Goal: Task Accomplishment & Management: Complete application form

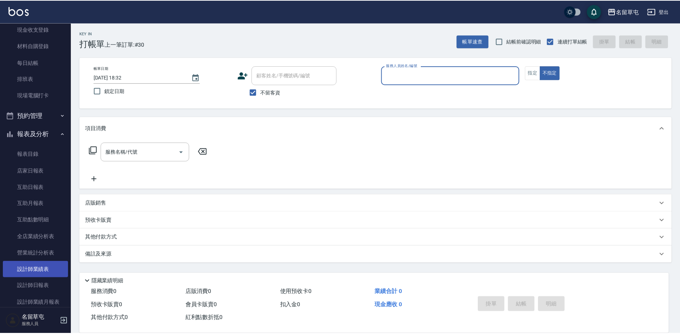
scroll to position [71, 0]
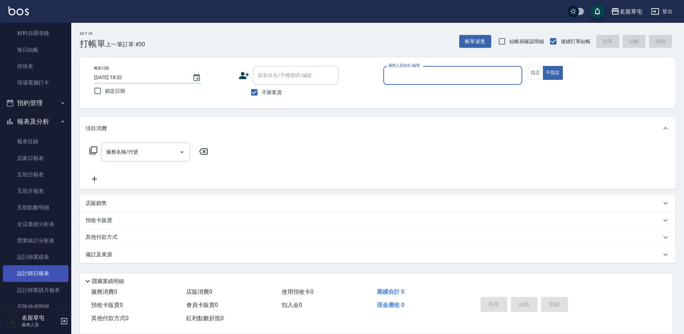
click at [42, 275] on link "設計師日報表" at bounding box center [36, 273] width 66 height 16
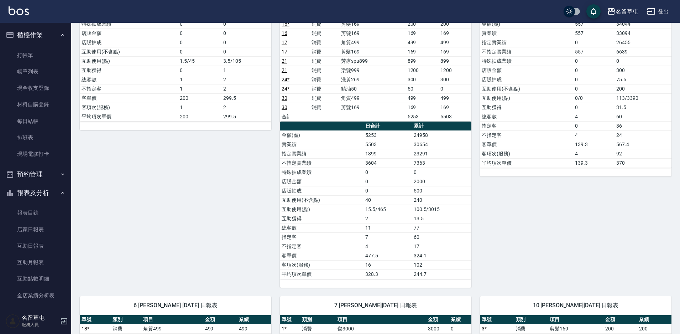
scroll to position [71, 0]
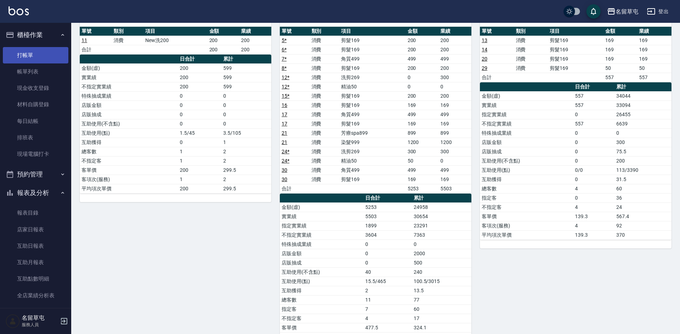
click at [53, 58] on link "打帳單" at bounding box center [36, 55] width 66 height 16
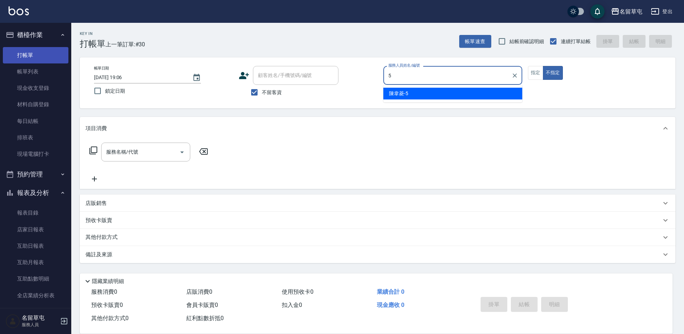
type input "5"
type button "false"
type input "[PERSON_NAME]-5"
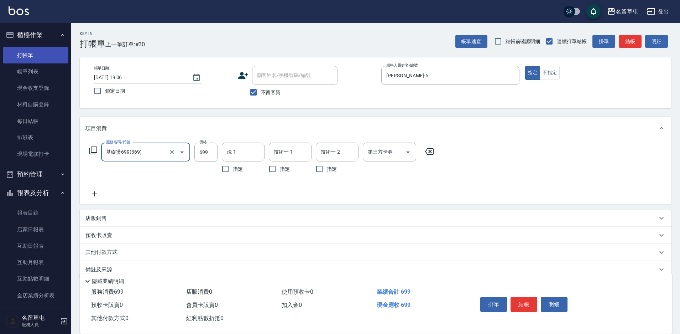
type input "基礎燙699(369)"
type input "1500"
type input "游思岑-36"
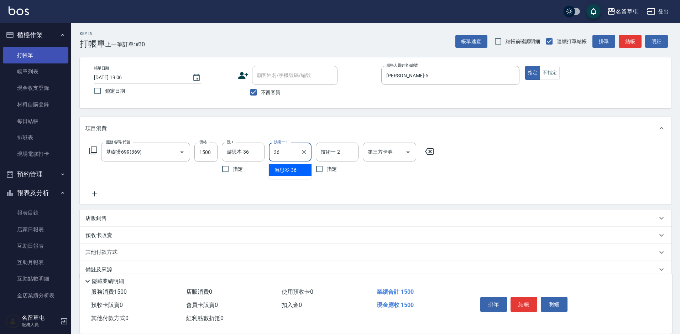
type input "游思岑-36"
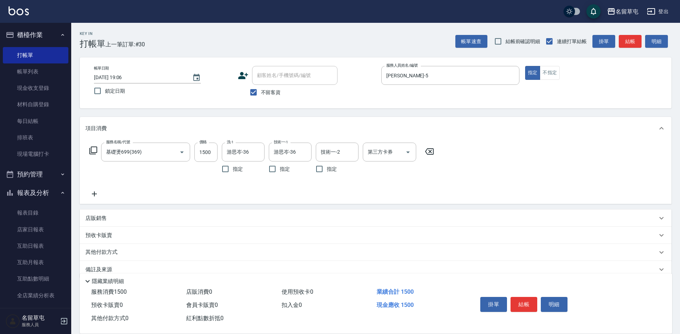
click at [120, 213] on div "店販銷售" at bounding box center [376, 217] width 592 height 17
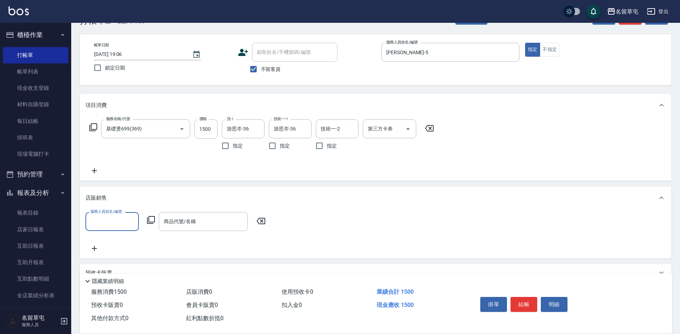
scroll to position [36, 0]
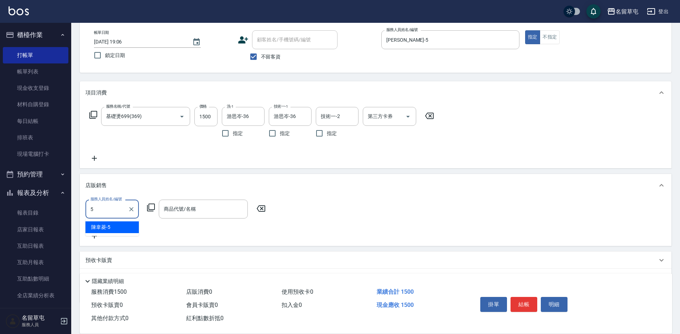
type input "[PERSON_NAME]-5"
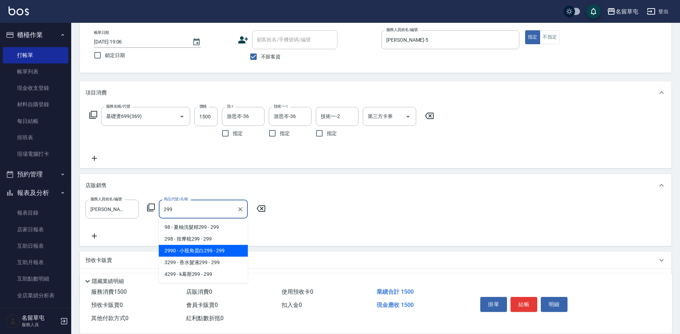
type input "小瓶角蛋白299"
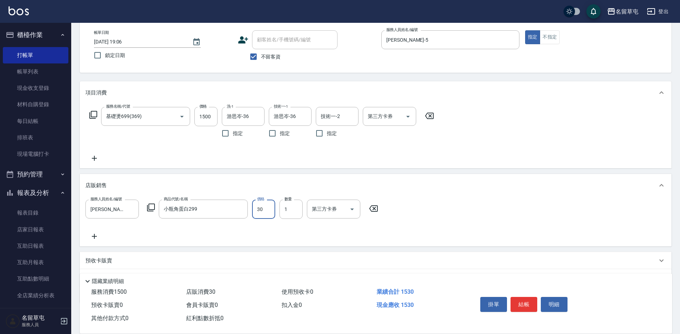
type input "300"
type input "[DATE] 19:07"
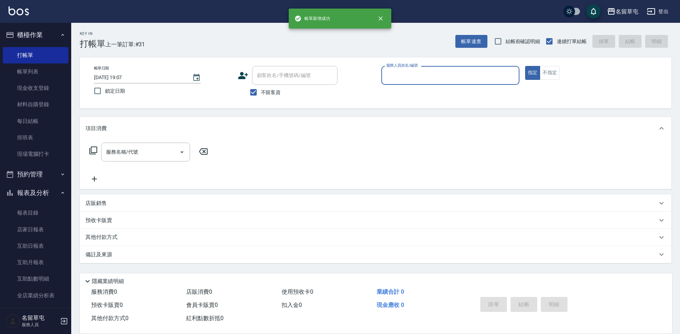
scroll to position [0, 0]
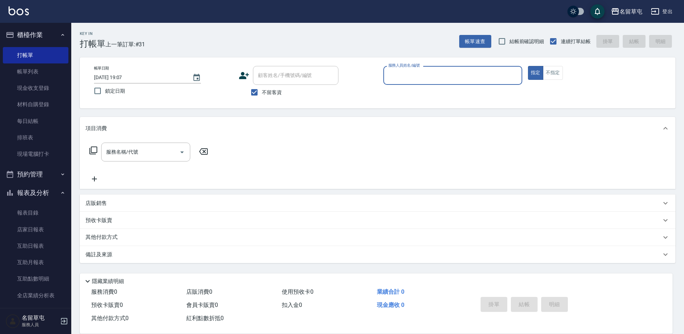
drag, startPoint x: 262, startPoint y: 91, endPoint x: 264, endPoint y: 86, distance: 5.0
click at [262, 91] on span "不留客資" at bounding box center [272, 92] width 20 height 7
click at [262, 91] on input "不留客資" at bounding box center [254, 92] width 15 height 15
checkbox input "false"
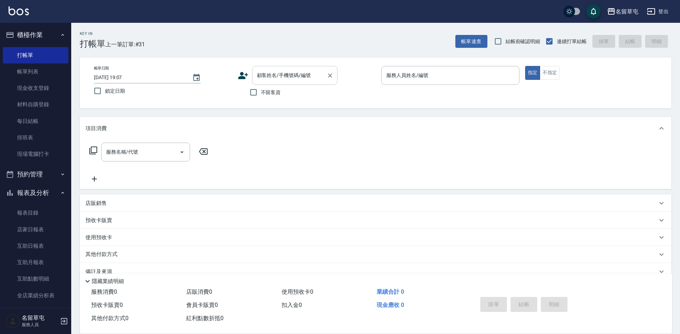
click at [281, 78] on input "顧客姓名/手機號碼/編號" at bounding box center [289, 75] width 68 height 12
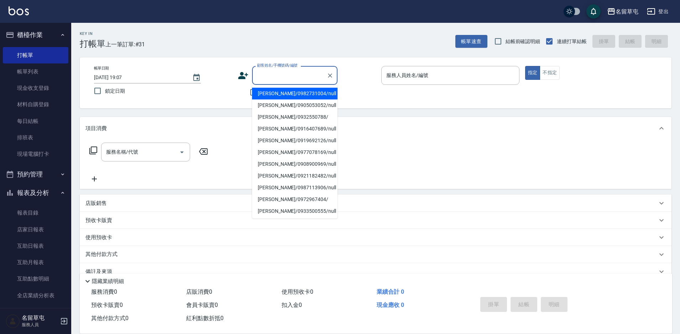
type input "ˊ"
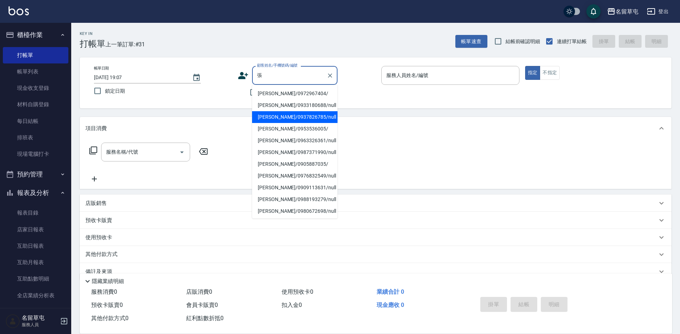
click at [277, 121] on li "[PERSON_NAME]/0937826785/null" at bounding box center [294, 117] width 85 height 12
type input "[PERSON_NAME]/0937826785/null"
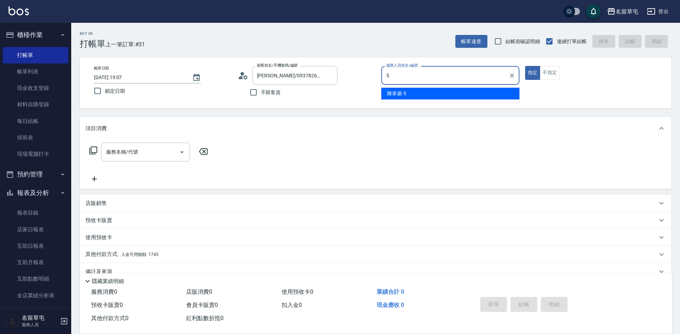
type input "5"
type button "true"
type input "[PERSON_NAME]-5"
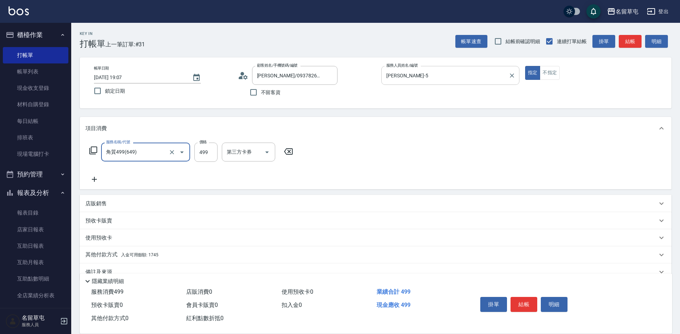
type input "角質499(649)"
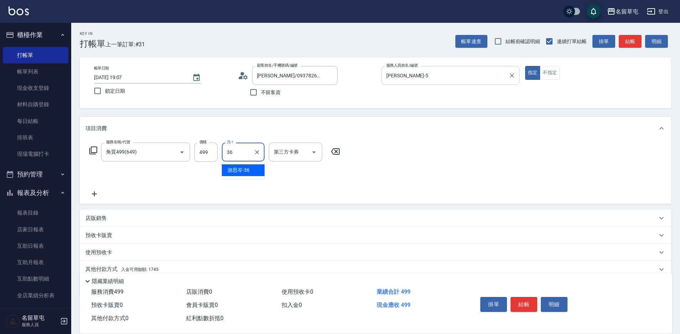
type input "游思岑-36"
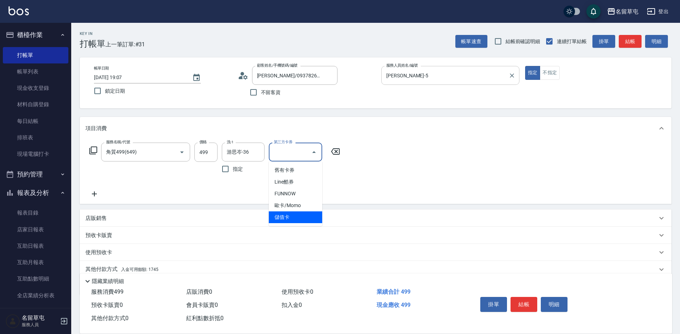
type input "儲值卡"
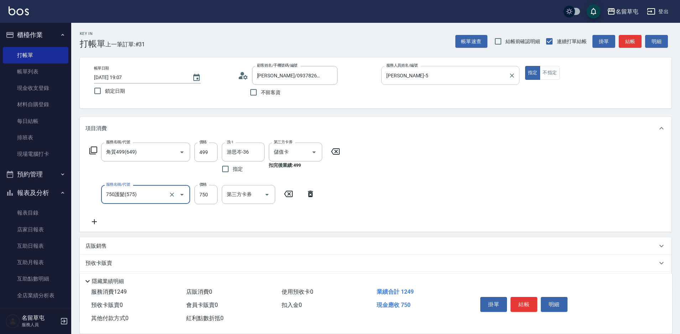
type input "750護髮(575)"
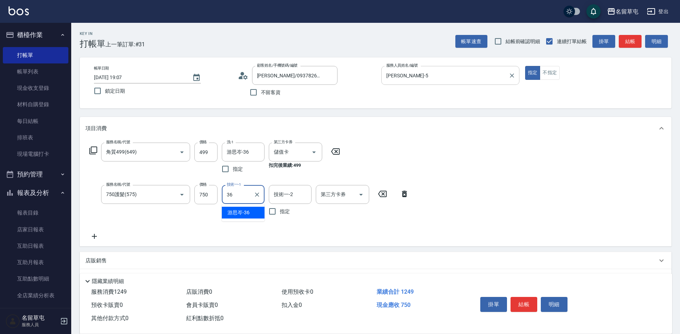
type input "游思岑-36"
type input "3"
click at [382, 211] on div "服務名稱/代號 750護髮(575) 服務名稱/代號 價格 750 價格 技術一-1 [PERSON_NAME]-36 技術一-1 指定 技術一-2 技術一-…" at bounding box center [249, 202] width 328 height 34
click at [345, 195] on div "第三方卡券 第三方卡券" at bounding box center [342, 194] width 53 height 19
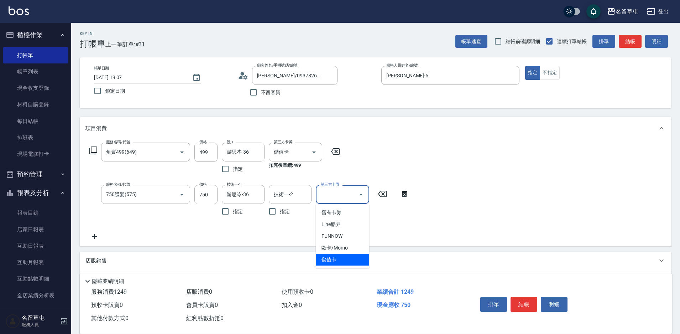
click at [340, 260] on span "儲值卡" at bounding box center [342, 260] width 53 height 12
type input "儲值卡"
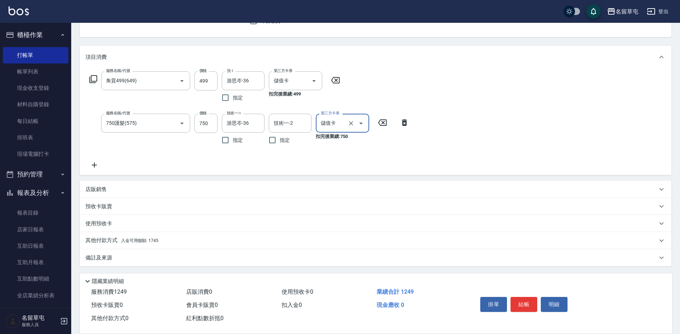
scroll to position [72, 0]
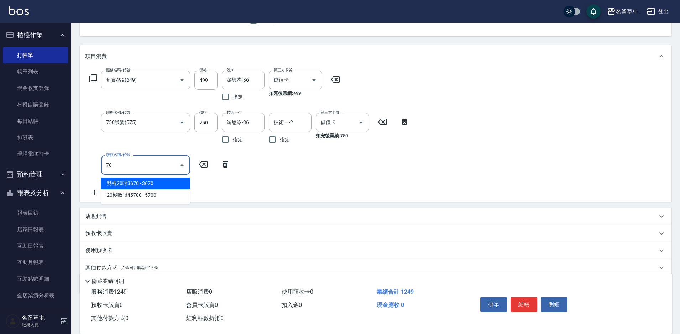
type input "7"
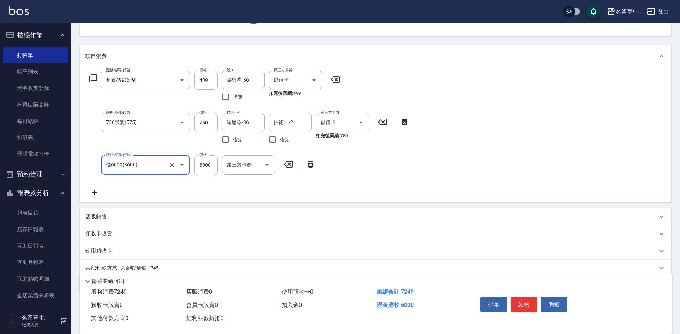
type input "儲6000(8600)"
type input "7000"
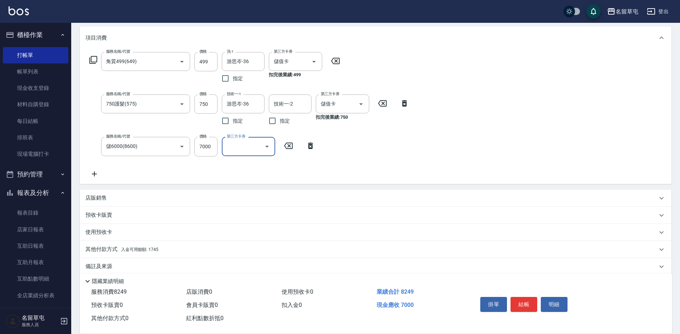
scroll to position [100, 0]
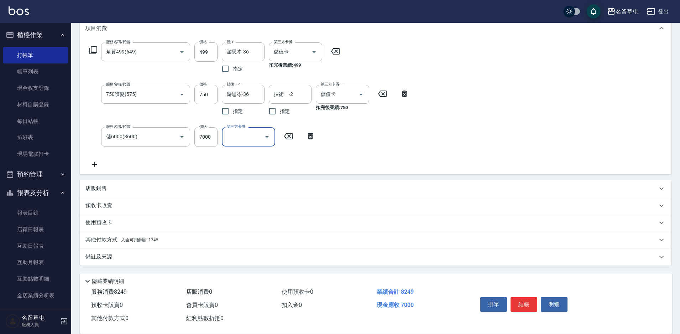
click at [137, 241] on span "入金可用餘額: 1745" at bounding box center [139, 239] width 37 height 5
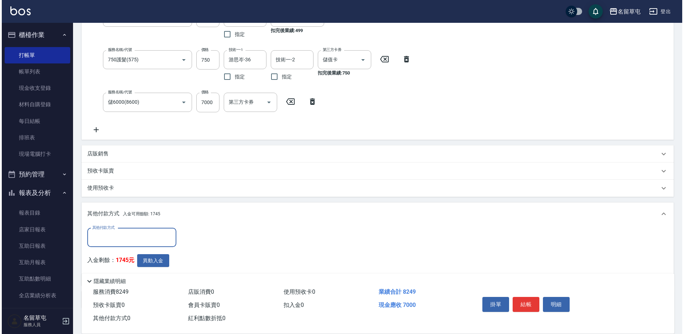
scroll to position [171, 0]
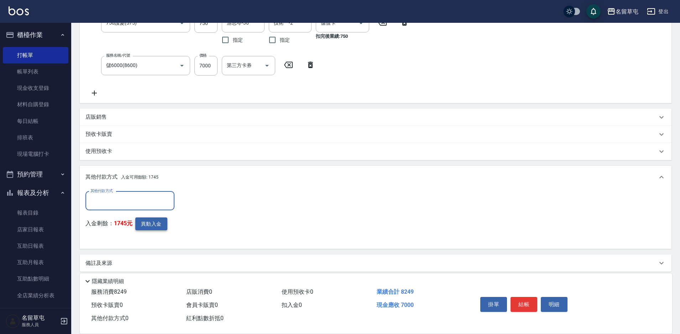
click at [152, 224] on button "異動入金" at bounding box center [151, 223] width 32 height 13
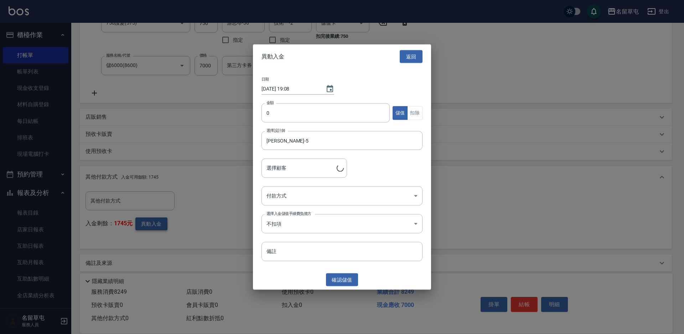
type input "[PERSON_NAME]/0937826785"
click at [318, 118] on input "0" at bounding box center [325, 112] width 128 height 19
type input "7000"
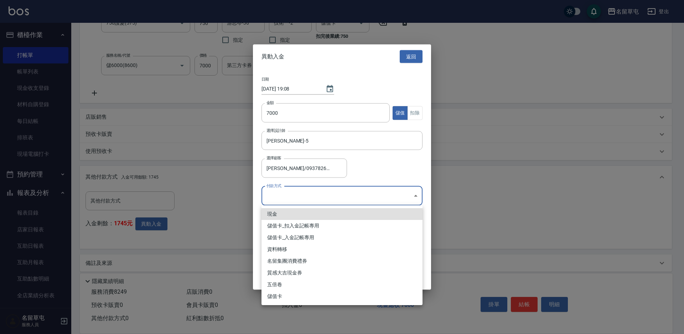
click at [326, 189] on body "名留草屯 登出 櫃檯作業 打帳單 帳單列表 現金收支登錄 材料自購登錄 每日結帳 排班表 現場電腦打卡 預約管理 預約管理 單日預約紀錄 單週預約紀錄 報表及…" at bounding box center [342, 84] width 684 height 511
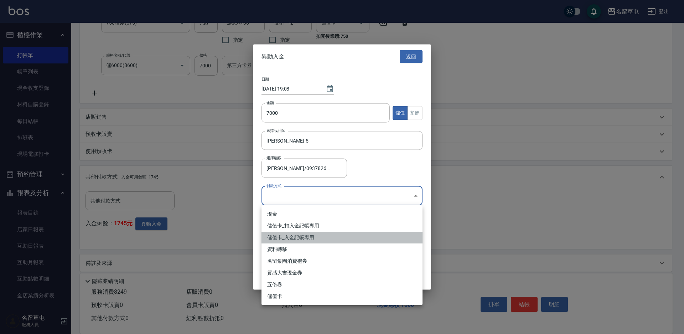
click at [307, 239] on li "儲值卡_入金記帳專用" at bounding box center [341, 238] width 161 height 12
type input "儲值卡_入金記帳專用"
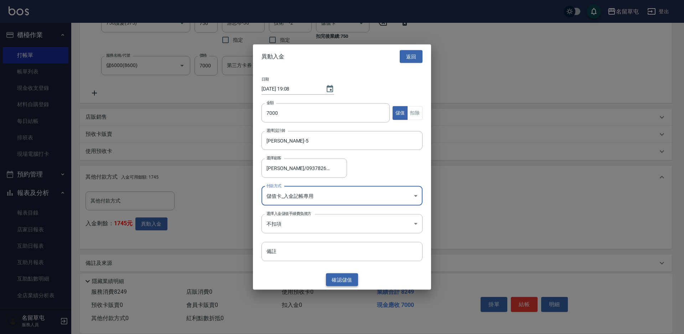
click at [341, 284] on button "確認 儲值" at bounding box center [342, 279] width 32 height 13
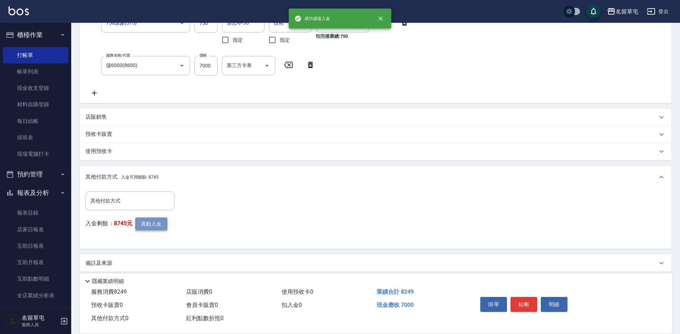
click at [153, 230] on button "異動入金" at bounding box center [151, 223] width 32 height 13
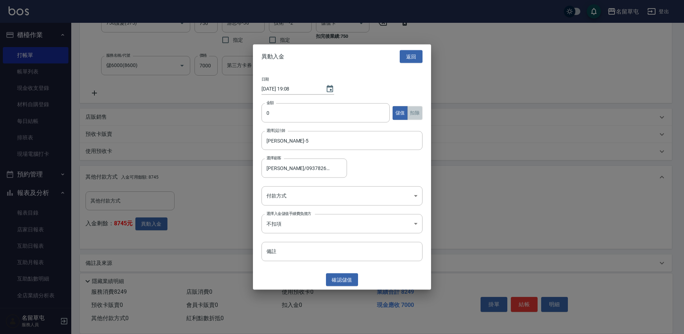
click at [413, 113] on button "扣除" at bounding box center [414, 113] width 15 height 14
click at [313, 116] on input "0" at bounding box center [325, 112] width 128 height 19
type input "1249"
click at [338, 279] on button "確認 扣除" at bounding box center [342, 279] width 32 height 13
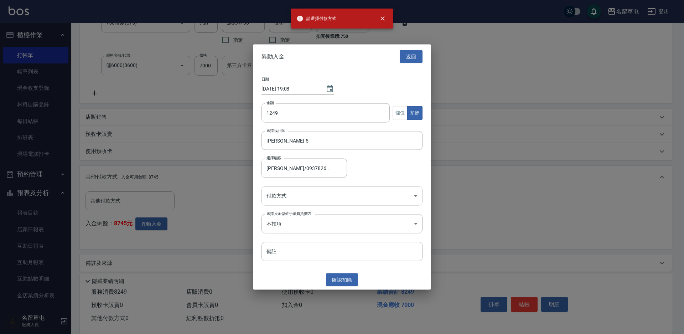
click at [317, 197] on body "請選擇付款方式 名留草屯 登出 櫃檯作業 打帳單 帳單列表 現金收支登錄 材料自購登錄 每日結帳 排班表 現場電腦打卡 預約管理 預約管理 單日預約紀錄 單週…" at bounding box center [342, 84] width 684 height 511
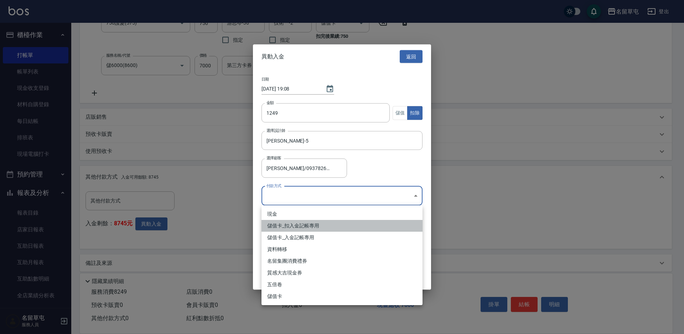
click at [320, 225] on li "儲值卡_扣入金記帳專用" at bounding box center [341, 226] width 161 height 12
type input "儲值卡_扣入金記帳專用"
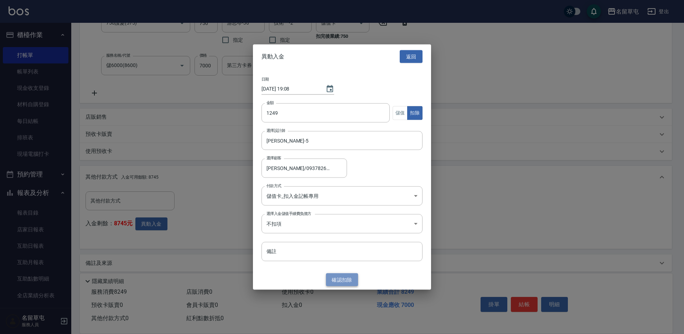
click at [334, 277] on button "確認 扣除" at bounding box center [342, 279] width 32 height 13
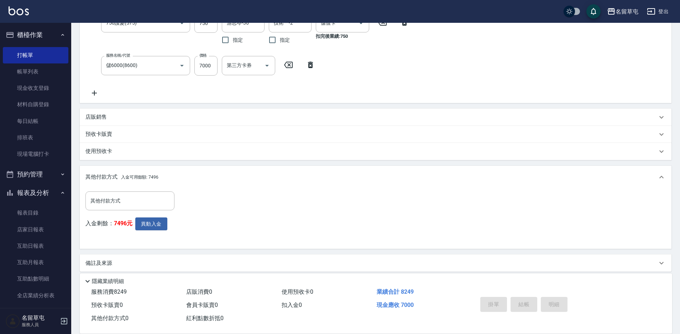
type input "[DATE] 19:08"
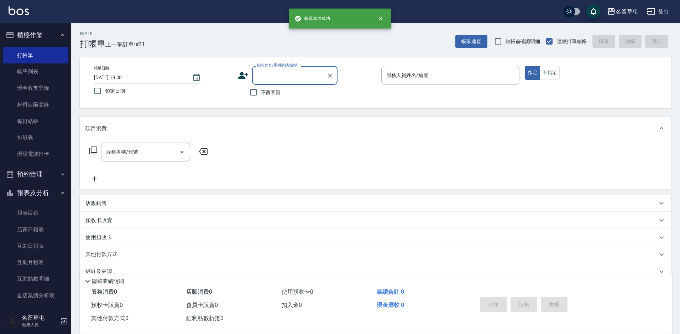
scroll to position [0, 0]
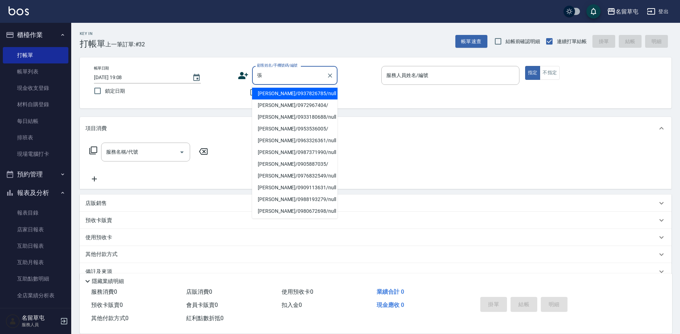
click at [305, 90] on li "[PERSON_NAME]/0937826785/null" at bounding box center [294, 94] width 85 height 12
type input "[PERSON_NAME]/0937826785/null"
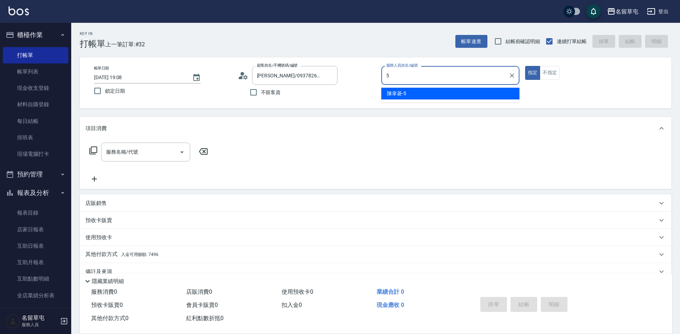
type input "[PERSON_NAME]-5"
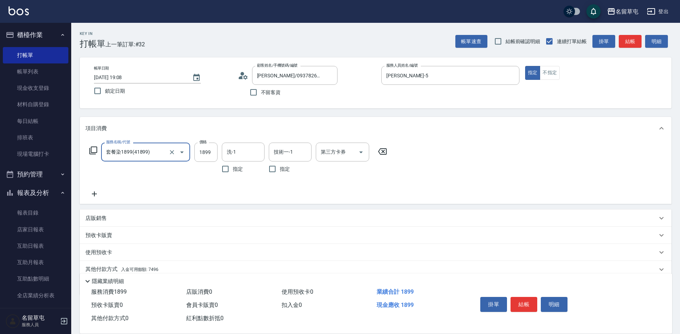
type input "套餐染1899(41899)"
type input "2099"
type input "游思岑-36"
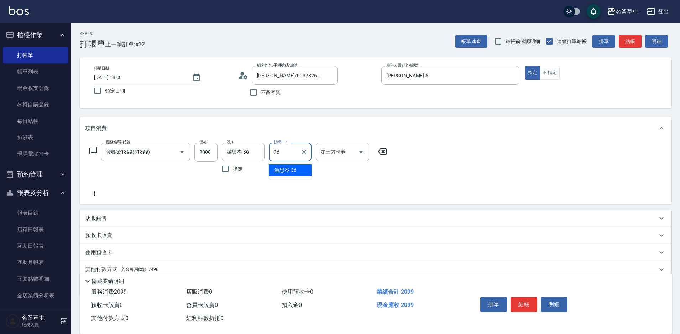
type input "游思岑-36"
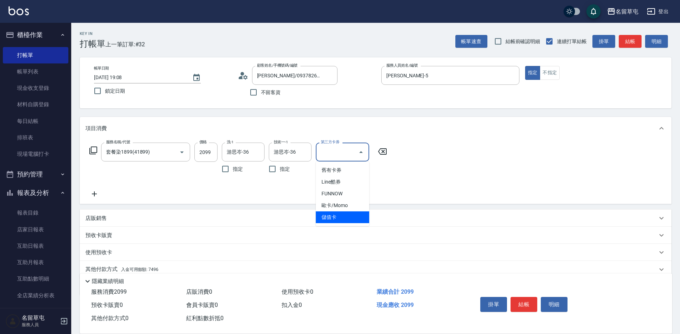
type input "儲值卡"
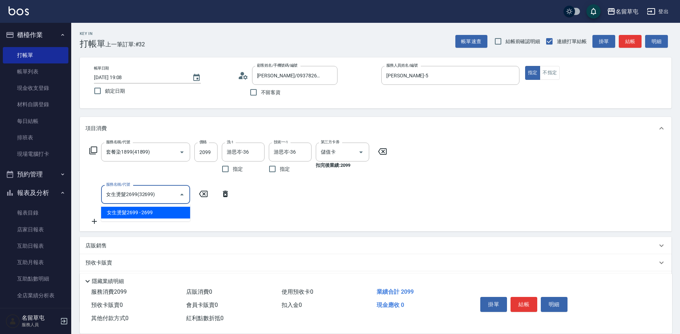
type input "女生燙髮2699(32699)"
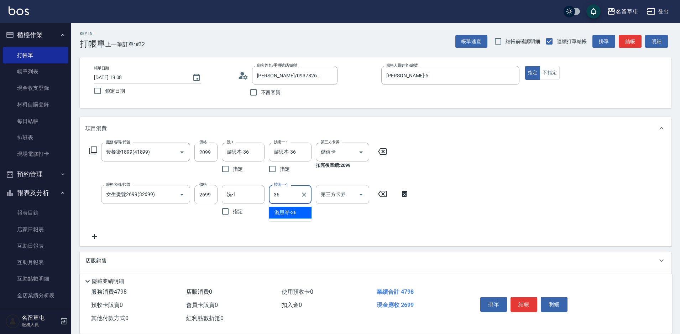
type input "游思岑-36"
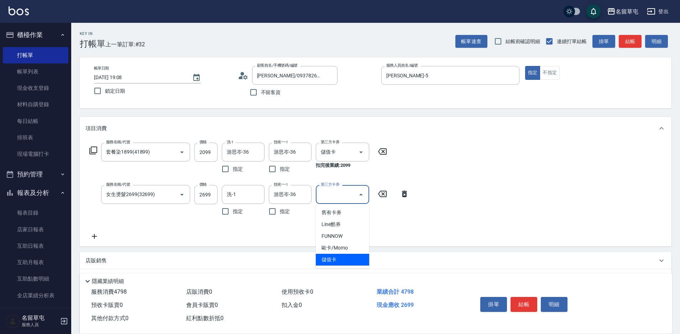
type input "儲值卡"
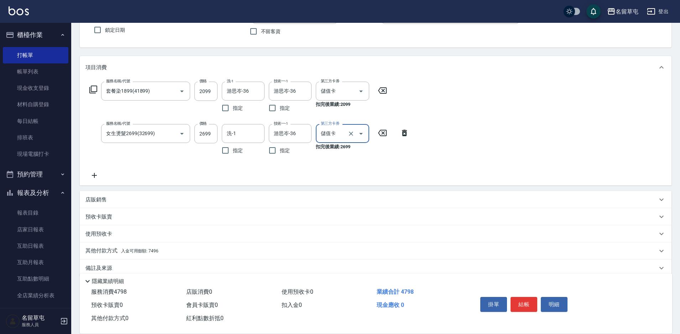
scroll to position [72, 0]
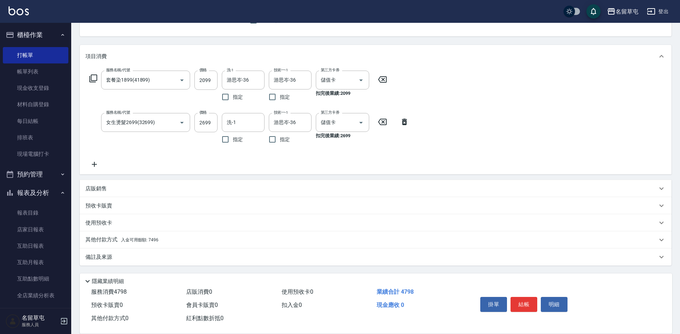
click at [146, 241] on span "入金可用餘額: 7496" at bounding box center [139, 239] width 37 height 5
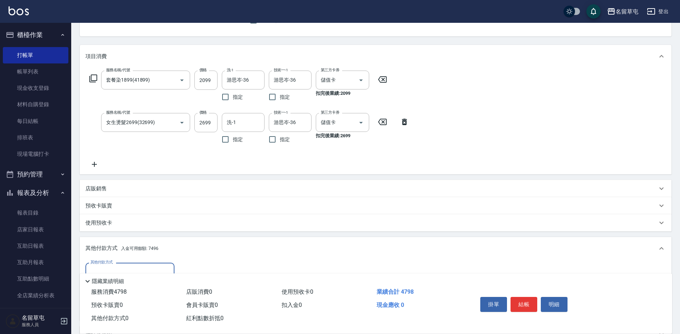
scroll to position [108, 0]
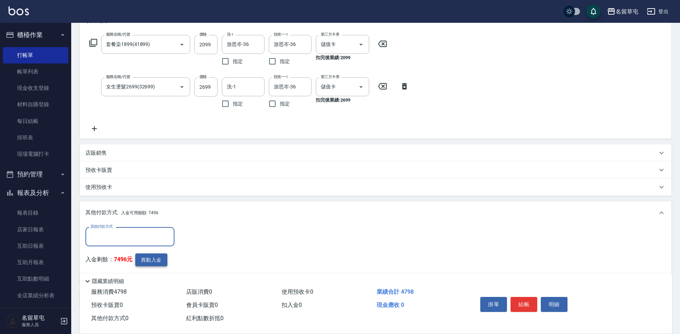
click at [148, 260] on button "異動入金" at bounding box center [151, 259] width 32 height 13
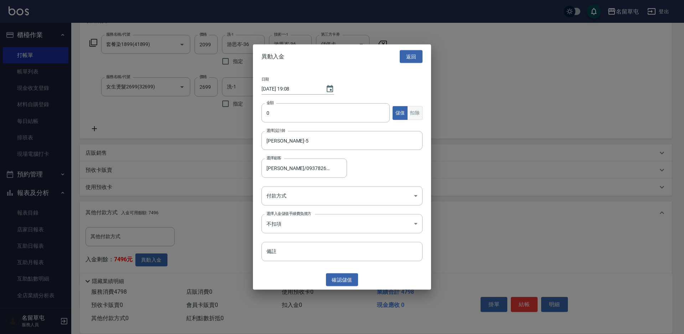
click at [412, 112] on button "扣除" at bounding box center [414, 113] width 15 height 14
click at [328, 119] on input "0" at bounding box center [325, 112] width 128 height 19
type input "4998"
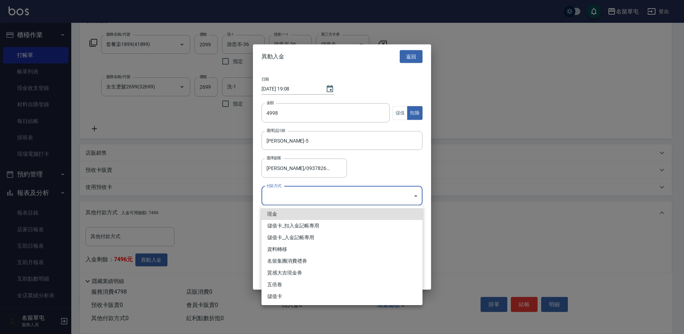
click at [318, 198] on body "名留草屯 登出 櫃檯作業 打帳單 帳單列表 現金收支登錄 材料自購登錄 每日結帳 排班表 現場電腦打卡 預約管理 預約管理 單日預約紀錄 單週預約紀錄 報表及…" at bounding box center [342, 133] width 684 height 483
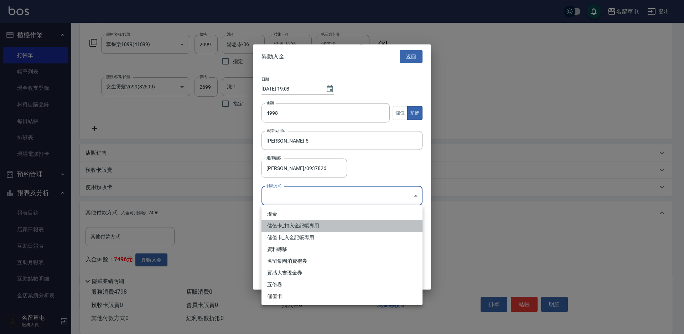
click at [302, 229] on li "儲值卡_扣入金記帳專用" at bounding box center [341, 226] width 161 height 12
type input "儲值卡_扣入金記帳專用"
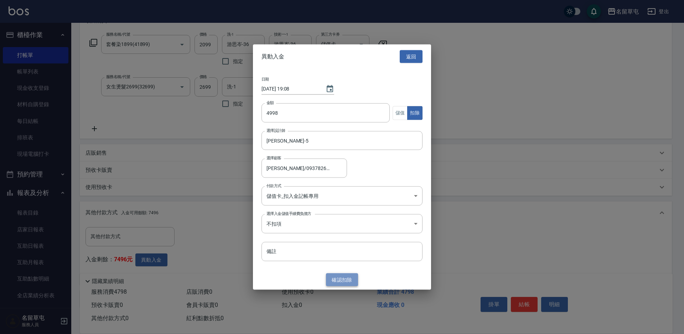
click at [335, 280] on button "確認 扣除" at bounding box center [342, 279] width 32 height 13
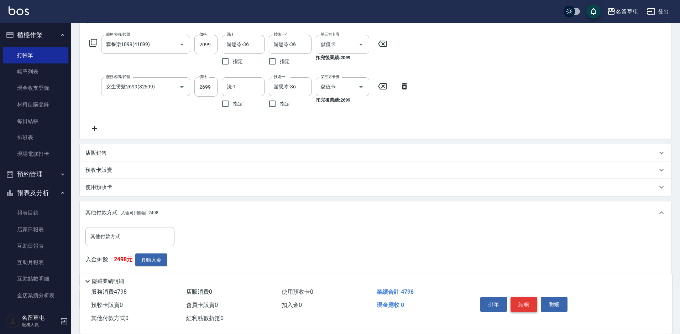
click at [525, 305] on button "結帳" at bounding box center [524, 304] width 27 height 15
type input "[DATE] 19:09"
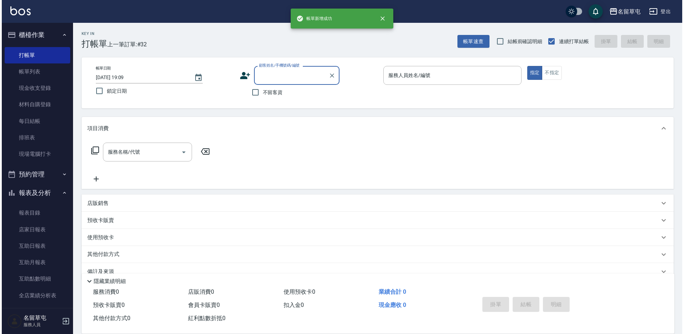
scroll to position [0, 0]
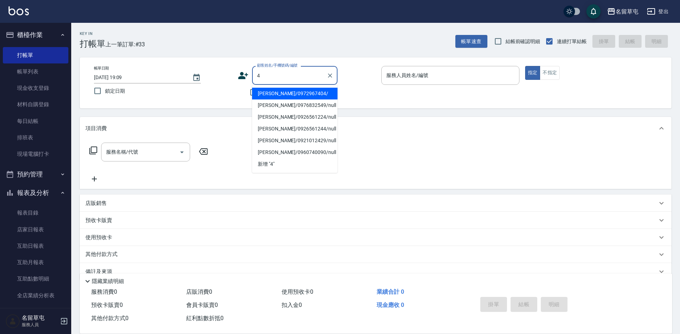
type input "[PERSON_NAME]/0972967404/"
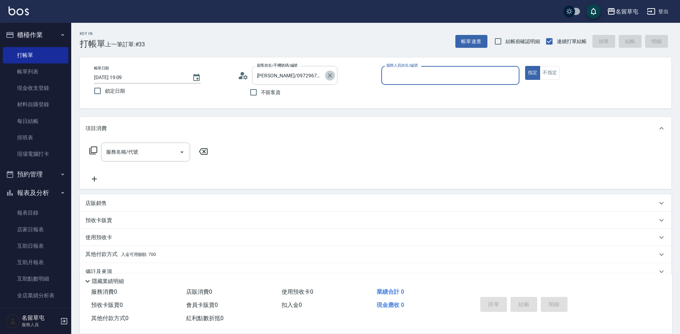
click at [334, 74] on button "Clear" at bounding box center [330, 76] width 10 height 10
click at [274, 89] on span "不留客資" at bounding box center [271, 92] width 20 height 7
click at [261, 89] on input "不留客資" at bounding box center [253, 92] width 15 height 15
checkbox input "true"
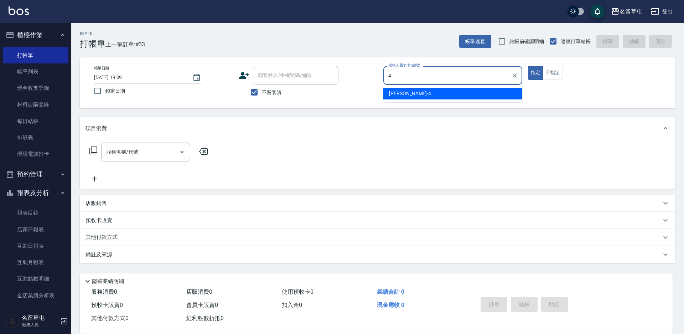
type input "[PERSON_NAME]-4"
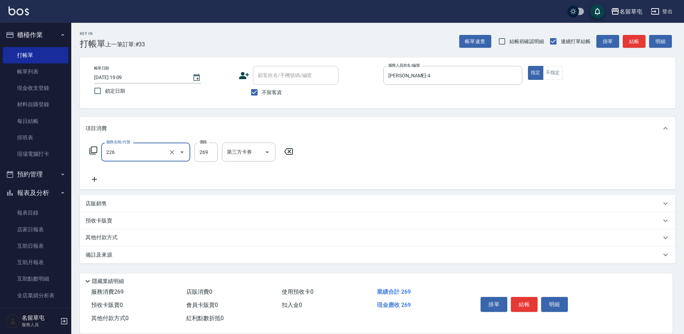
type input "洗剪269(226)"
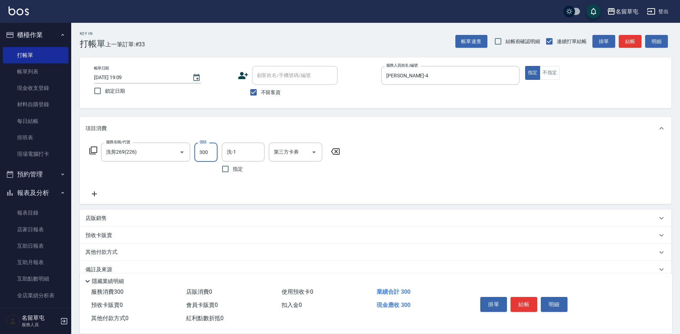
type input "300"
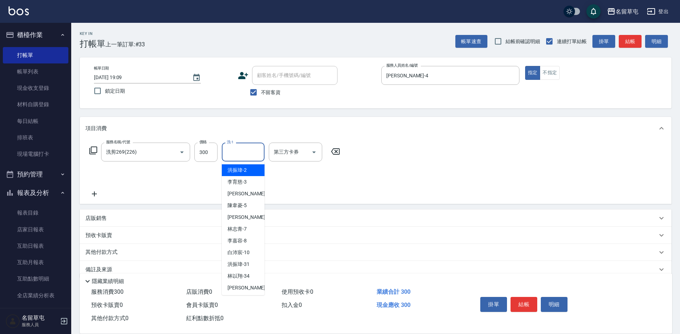
click at [244, 149] on input "洗-1" at bounding box center [243, 152] width 36 height 12
type input "游思岑-36"
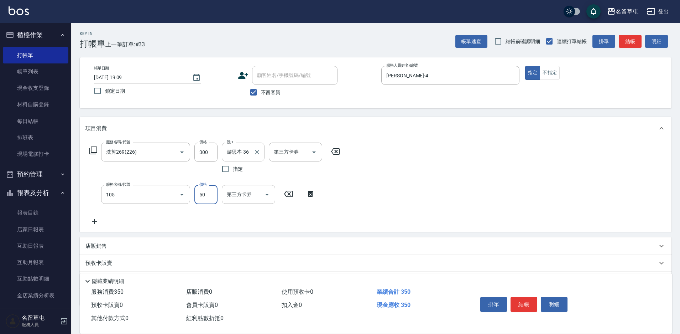
type input "精油50(105)"
type input "游思岑-36"
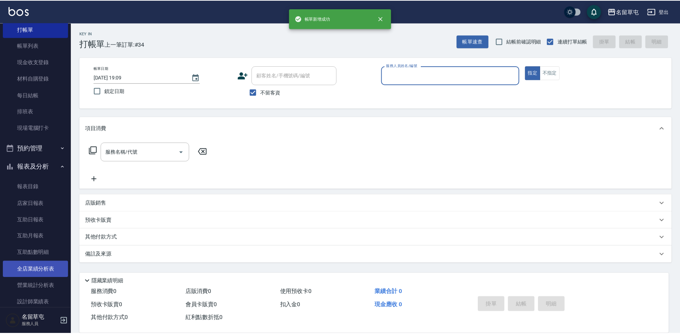
scroll to position [124, 0]
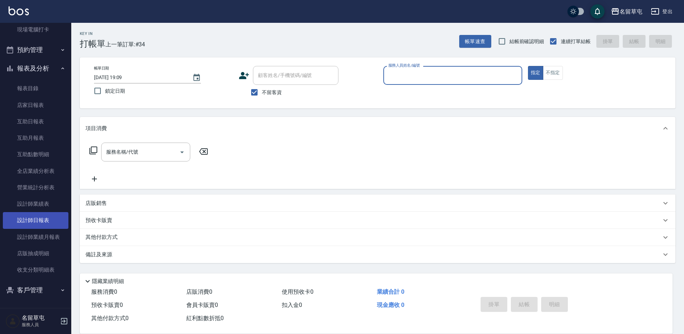
click at [33, 221] on link "設計師日報表" at bounding box center [36, 220] width 66 height 16
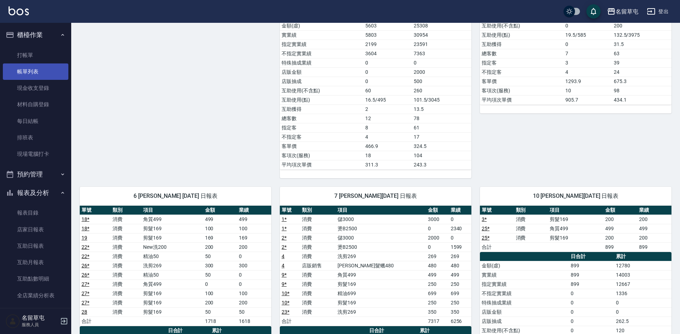
scroll to position [142, 0]
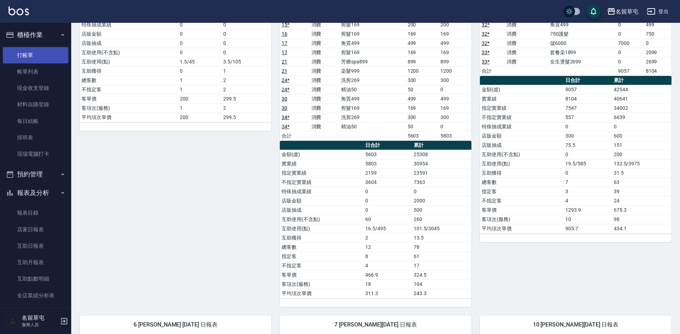
click at [44, 52] on link "打帳單" at bounding box center [36, 55] width 66 height 16
